Goal: Task Accomplishment & Management: Use online tool/utility

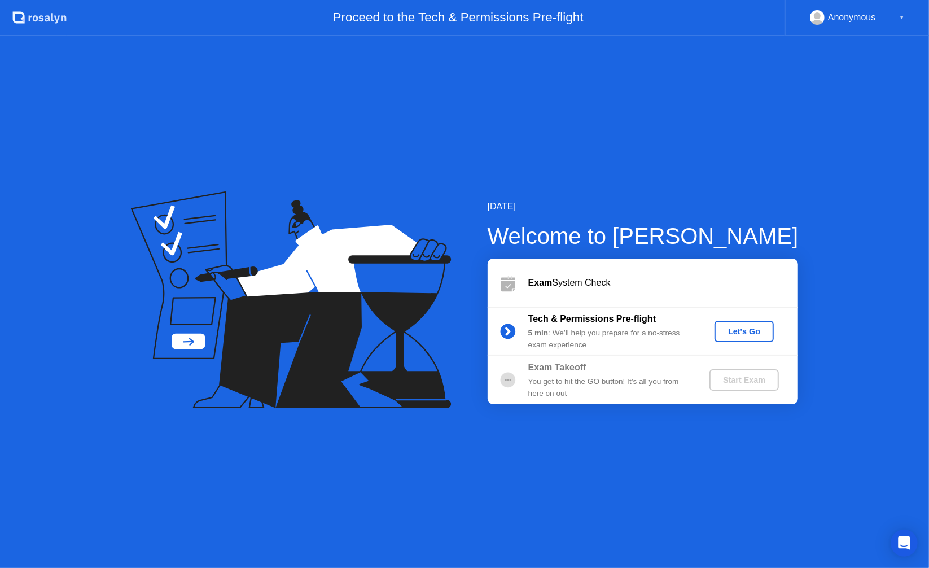
click at [743, 330] on div "Let's Go" at bounding box center [744, 331] width 50 height 9
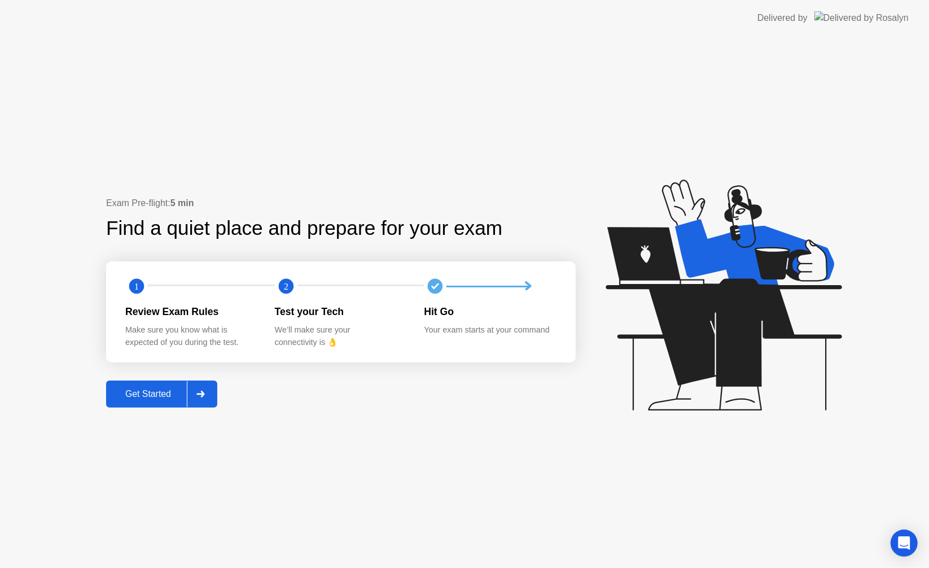
click at [160, 394] on div "Get Started" at bounding box center [147, 394] width 77 height 10
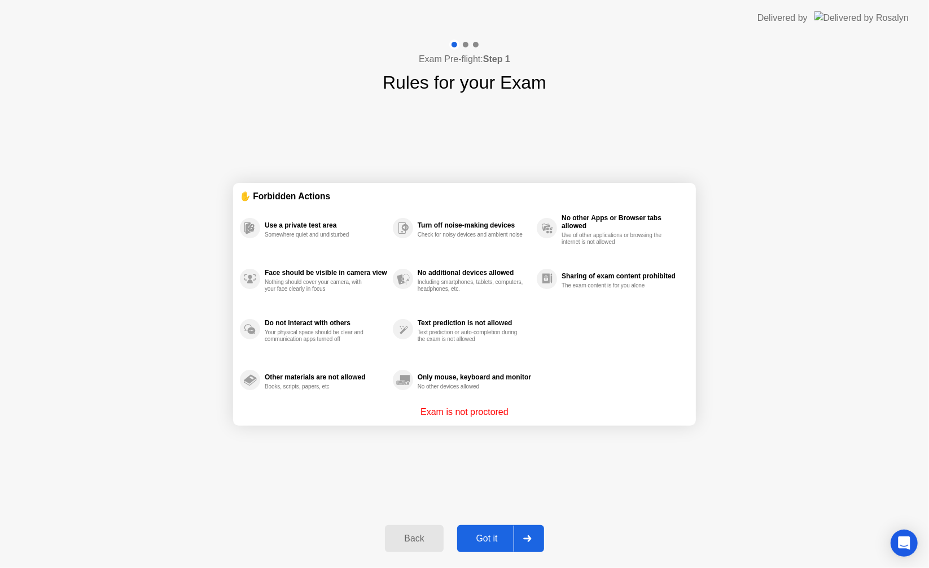
click at [490, 537] on div "Got it" at bounding box center [486, 538] width 53 height 10
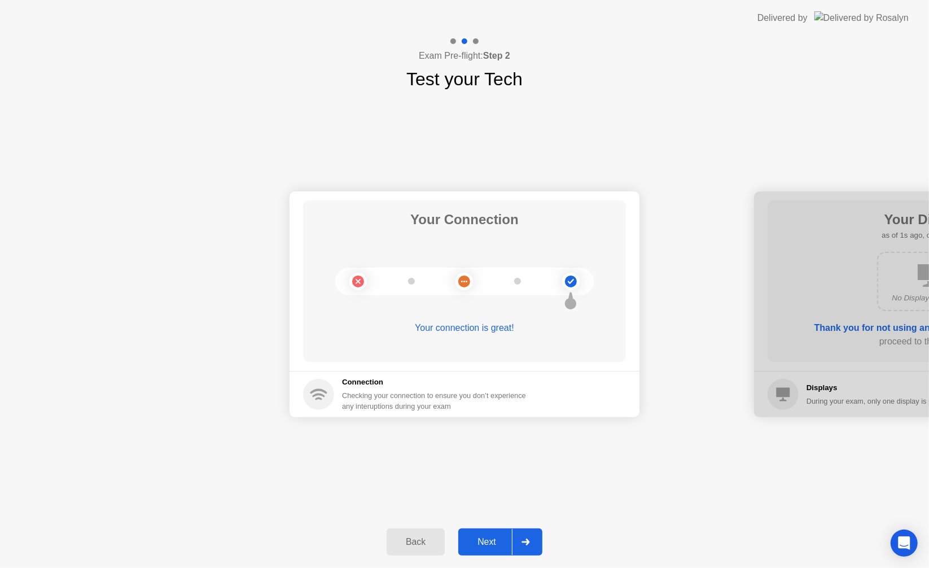
click at [499, 544] on div "Next" at bounding box center [487, 542] width 50 height 10
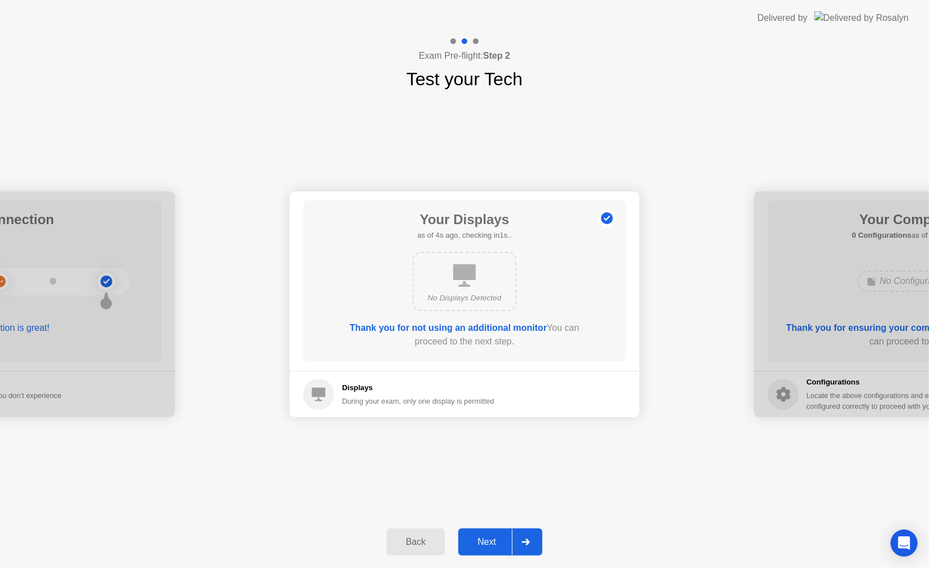
click at [498, 543] on div "Next" at bounding box center [487, 542] width 50 height 10
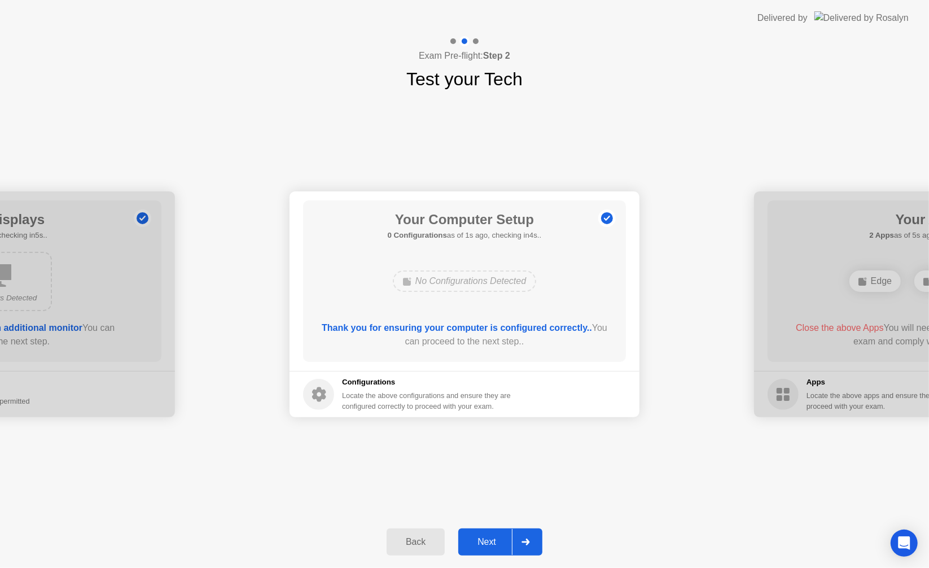
click at [493, 537] on div "Next" at bounding box center [487, 542] width 50 height 10
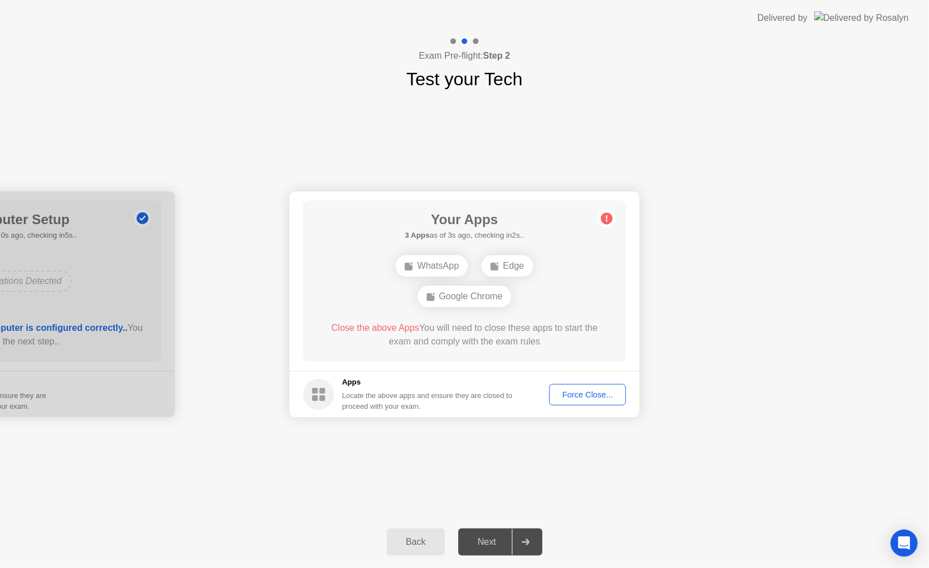
click at [599, 396] on div "Force Close..." at bounding box center [587, 394] width 69 height 9
click at [583, 392] on div "Force Close..." at bounding box center [587, 394] width 69 height 9
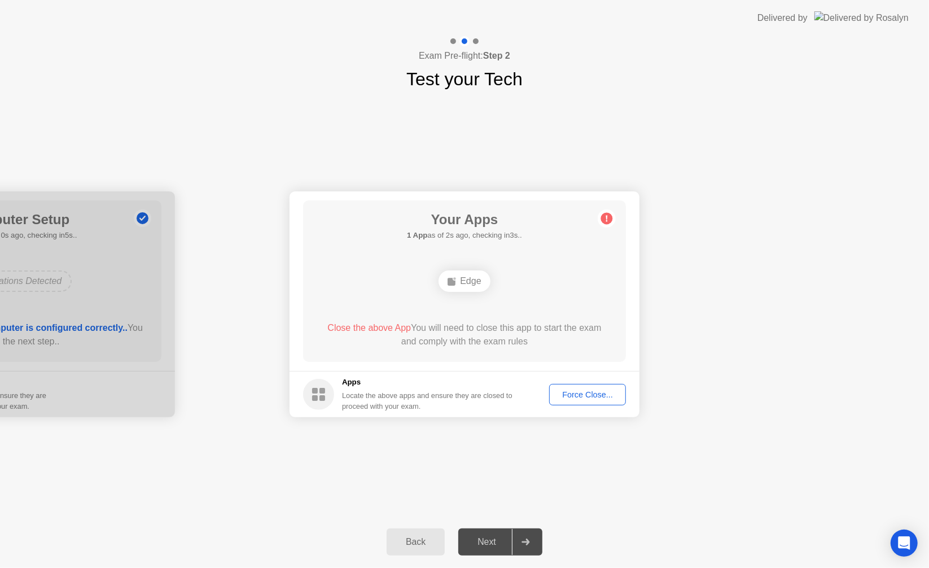
click at [569, 394] on div "Force Close..." at bounding box center [587, 394] width 69 height 9
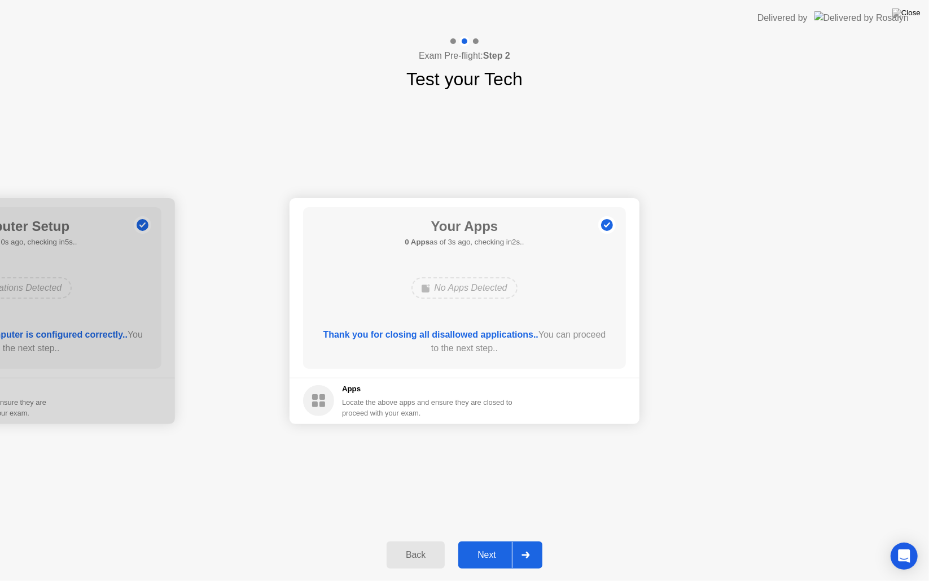
click at [484, 287] on div "No Apps Detected" at bounding box center [464, 287] width 106 height 21
click at [488, 560] on div "Next" at bounding box center [487, 555] width 50 height 10
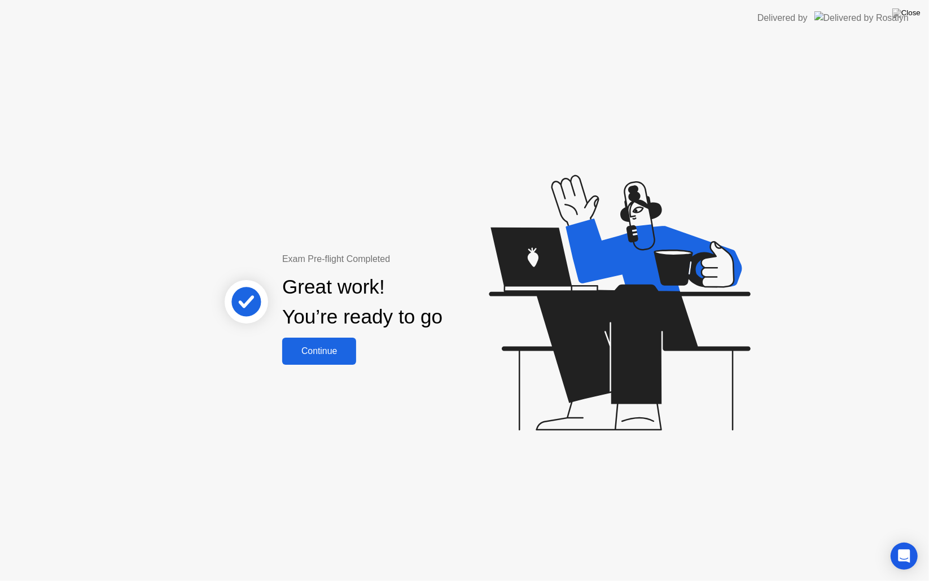
click at [328, 354] on div "Continue" at bounding box center [319, 351] width 67 height 10
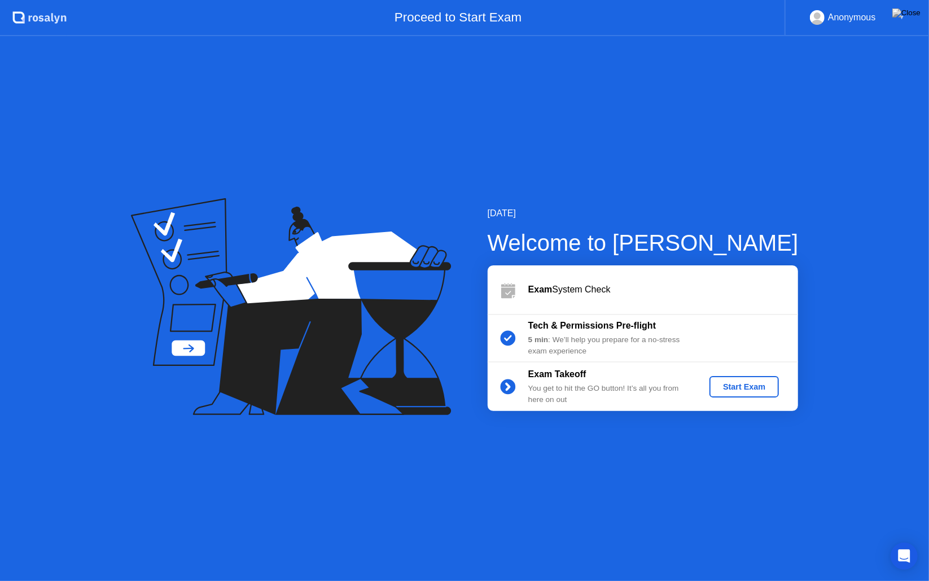
click at [739, 384] on div "Start Exam" at bounding box center [744, 386] width 60 height 9
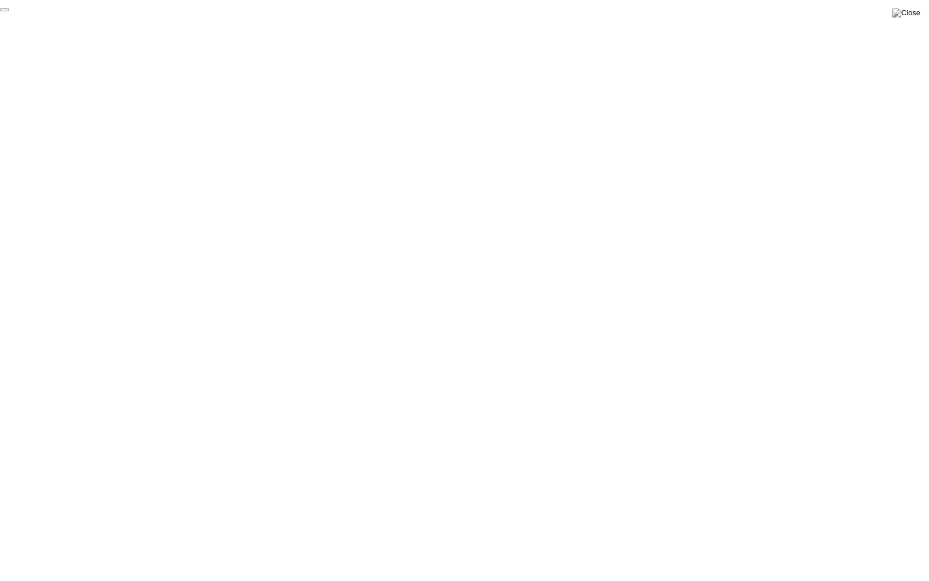
click div "End Proctoring Session"
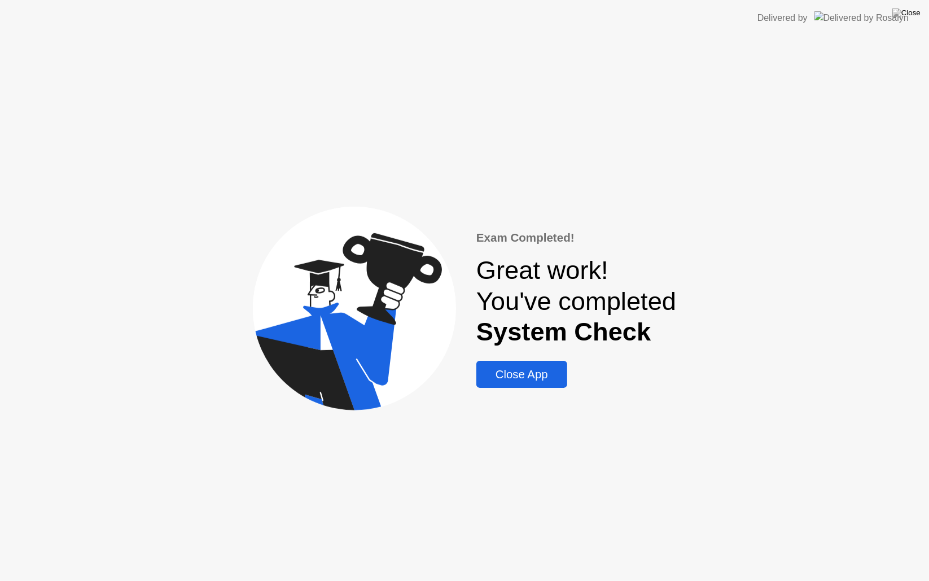
click at [519, 374] on div "Close App" at bounding box center [522, 374] width 84 height 13
